Goal: Navigation & Orientation: Find specific page/section

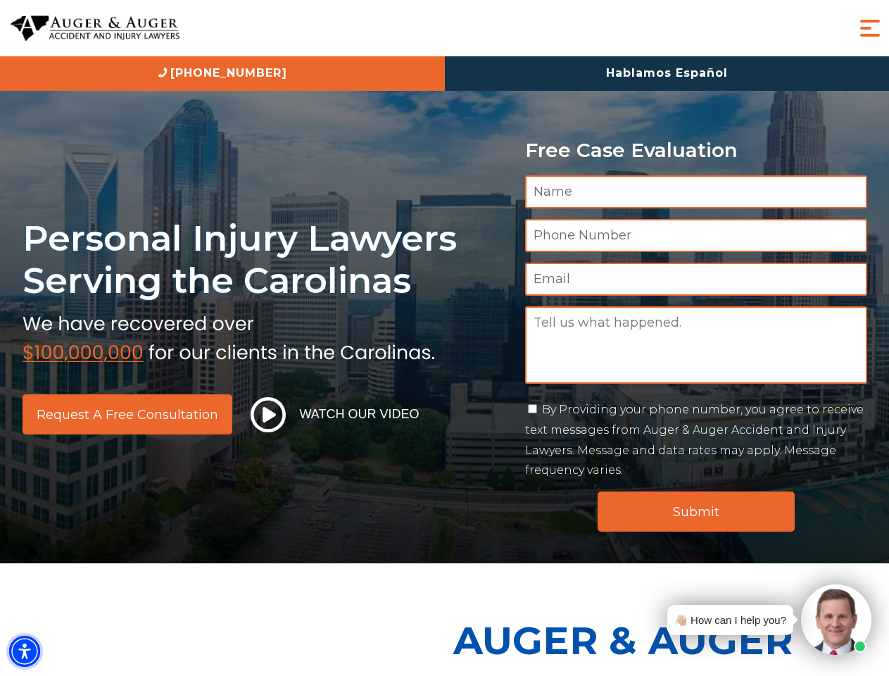
click at [25, 651] on img "Accessibility Menu" at bounding box center [24, 650] width 31 height 31
